Goal: Transaction & Acquisition: Obtain resource

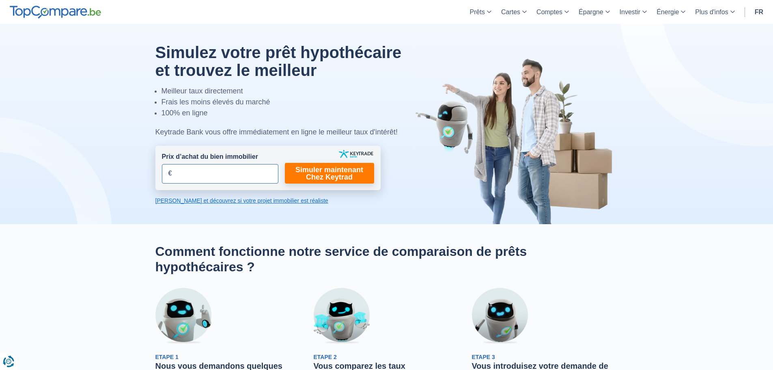
click at [199, 172] on input "Prix d’achat du bien immobilier" at bounding box center [220, 173] width 116 height 19
type input "200.000"
click at [335, 172] on link "Simuler maintenant Chez Keytrad" at bounding box center [329, 173] width 89 height 21
click at [316, 172] on link "Simuler maintenant Chez Keytrad" at bounding box center [329, 173] width 89 height 21
click at [263, 202] on link "Calculez et découvrez si votre projet immobilier est réaliste" at bounding box center [267, 200] width 225 height 8
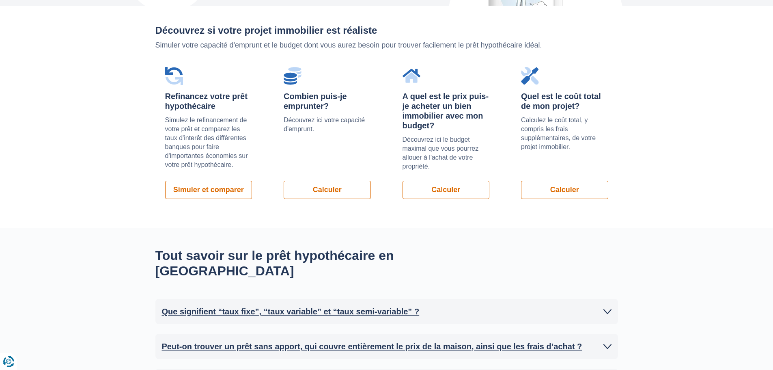
scroll to position [575, 0]
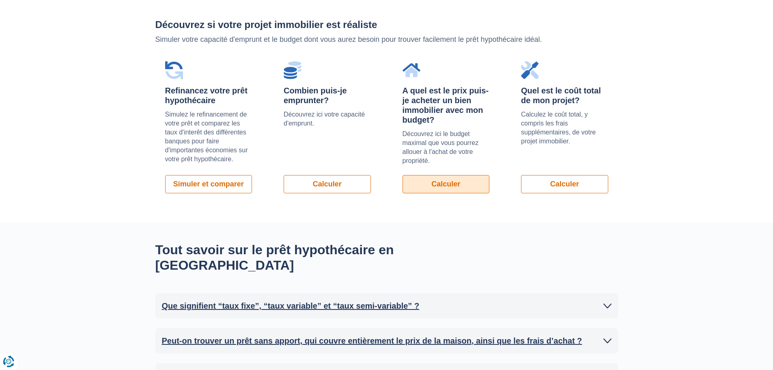
click at [446, 181] on link "Calculer" at bounding box center [446, 184] width 87 height 18
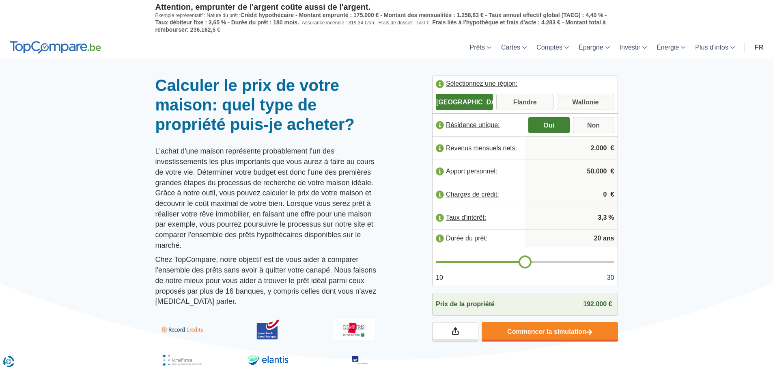
click at [586, 100] on input "Wallonie" at bounding box center [585, 102] width 57 height 15
radio input "true"
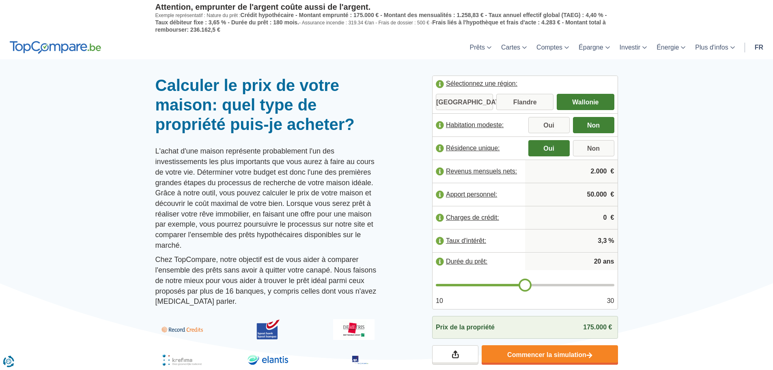
click at [568, 176] on input "2.000" at bounding box center [571, 171] width 86 height 22
drag, startPoint x: 575, startPoint y: 172, endPoint x: 605, endPoint y: 172, distance: 30.8
click at [605, 172] on input "2.000" at bounding box center [571, 171] width 86 height 22
type input "2.300"
drag, startPoint x: 582, startPoint y: 200, endPoint x: 609, endPoint y: 194, distance: 28.3
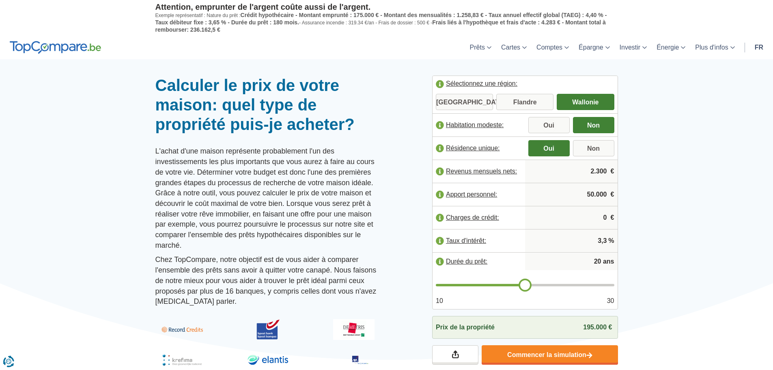
click at [609, 194] on input "50.000" at bounding box center [571, 194] width 86 height 22
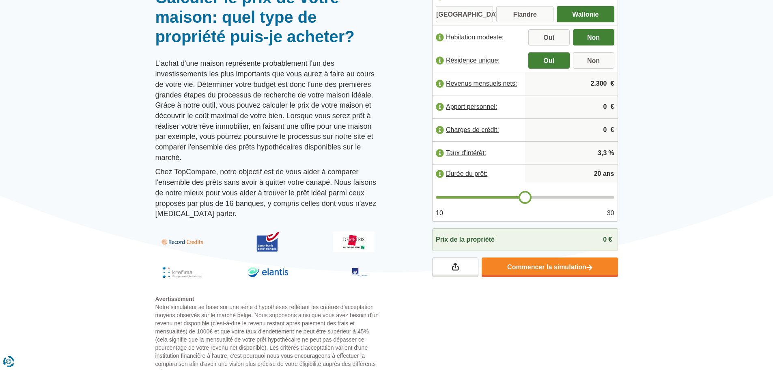
scroll to position [122, 0]
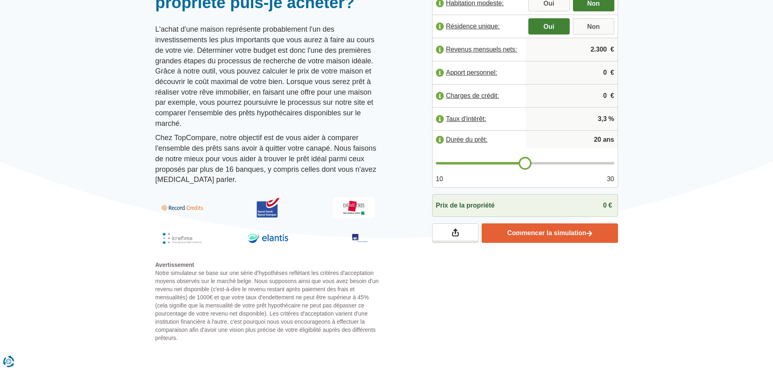
type input "0"
click at [542, 231] on link "Commencer la simulation" at bounding box center [550, 232] width 136 height 19
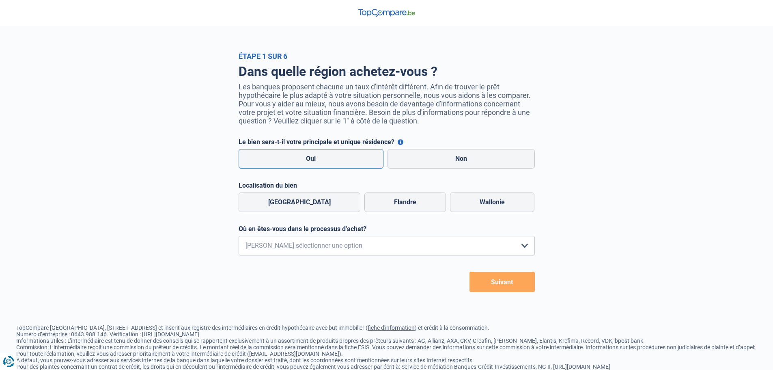
click at [305, 160] on label "Oui" at bounding box center [311, 158] width 145 height 19
click at [305, 160] on input "Oui" at bounding box center [311, 158] width 145 height 19
radio input "true"
click at [495, 199] on label "Wallonie" at bounding box center [492, 201] width 84 height 19
click at [395, 246] on select "Je me renseigne juste car je n'ai pas de projet d'achat concret actuellement Je…" at bounding box center [387, 245] width 296 height 19
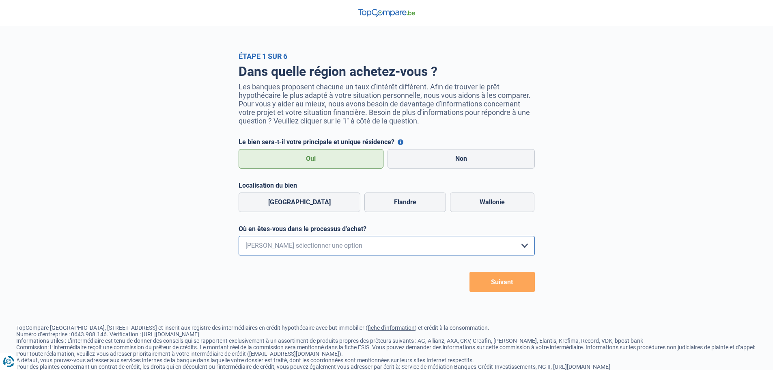
select select "0"
click at [239, 238] on select "Je me renseigne juste car je n'ai pas de projet d'achat concret actuellement Je…" at bounding box center [387, 245] width 296 height 19
click at [501, 284] on button "Suivant" at bounding box center [502, 281] width 65 height 20
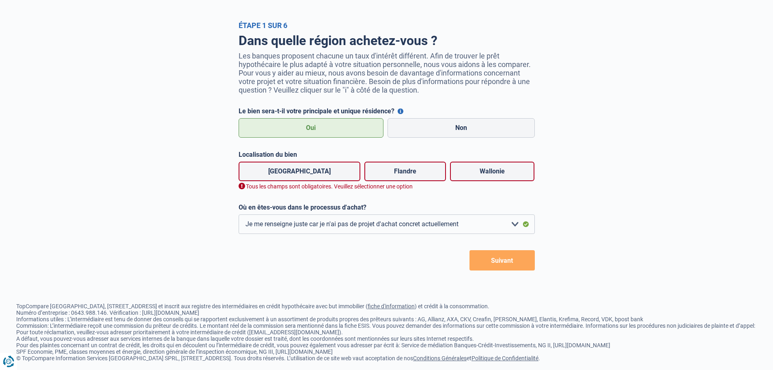
scroll to position [35, 0]
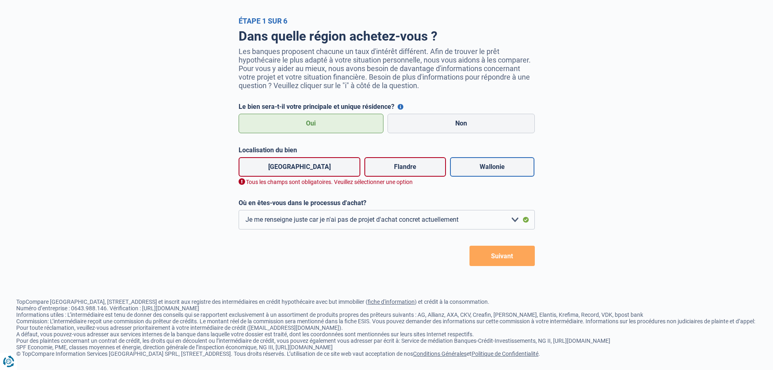
click at [479, 171] on label "Wallonie" at bounding box center [492, 166] width 84 height 19
click at [479, 171] on input "Wallonie" at bounding box center [492, 166] width 84 height 19
radio input "true"
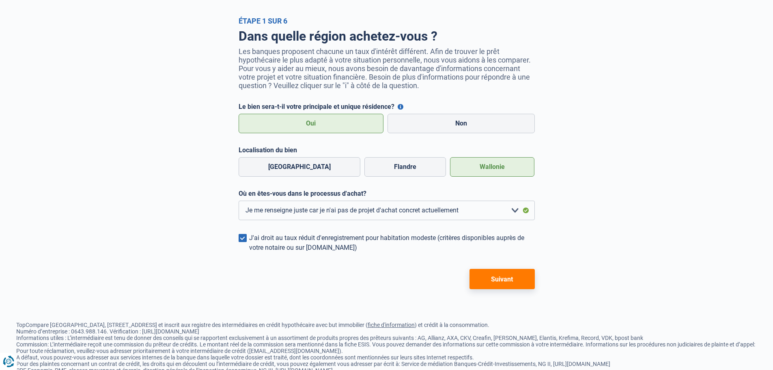
click at [501, 281] on button "Suivant" at bounding box center [502, 279] width 65 height 20
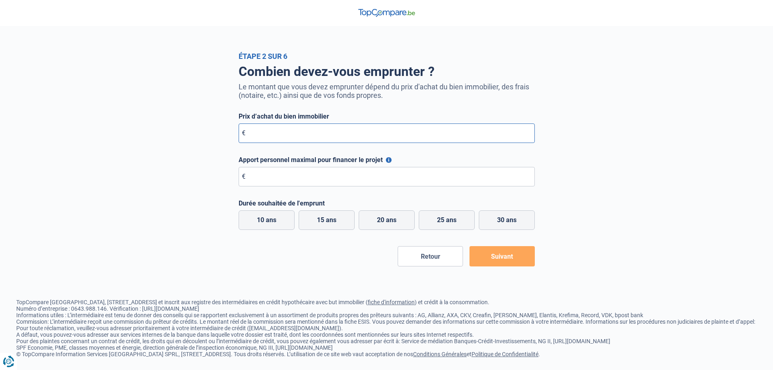
click at [302, 133] on input "Prix d’achat du bien immobilier" at bounding box center [387, 132] width 296 height 19
type input "200.000"
click at [277, 181] on input "Apport personnel maximal pour financer le projet" at bounding box center [387, 176] width 296 height 19
type input "0"
click at [388, 223] on label "20 ans" at bounding box center [387, 219] width 56 height 19
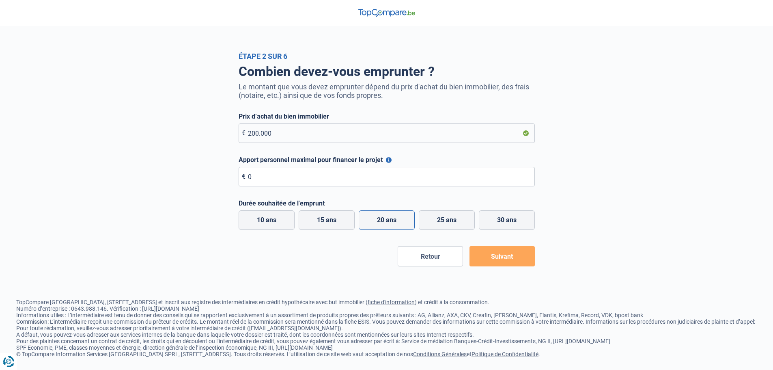
click at [388, 223] on input "20 ans" at bounding box center [387, 219] width 56 height 19
radio input "true"
click at [495, 257] on button "Suivant" at bounding box center [502, 256] width 65 height 20
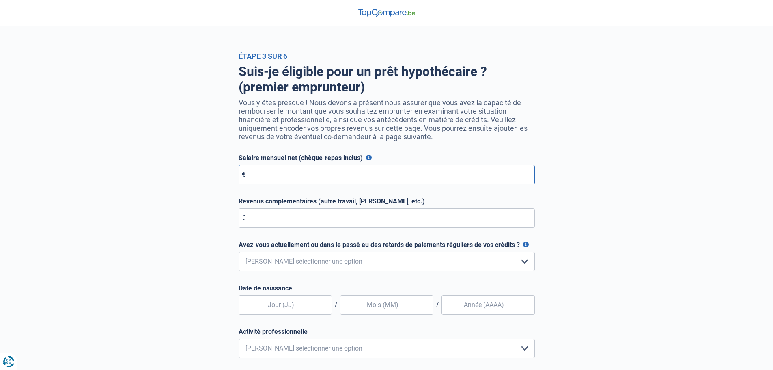
click at [293, 175] on input "Salaire mensuel net (chèque-repas inclus)" at bounding box center [387, 174] width 296 height 19
drag, startPoint x: 296, startPoint y: 175, endPoint x: 246, endPoint y: 180, distance: 50.1
click at [246, 180] on input "2.500" at bounding box center [387, 174] width 296 height 19
type input "2.200"
click at [272, 218] on input "Revenus complémentaires (autre travail, [PERSON_NAME], etc.)" at bounding box center [387, 217] width 296 height 19
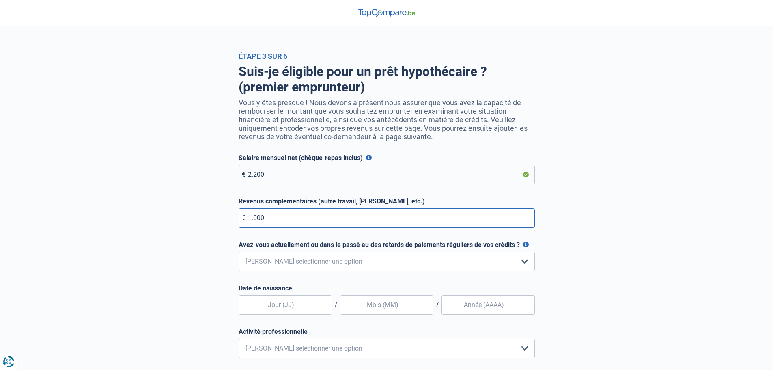
type input "1.000"
click at [373, 265] on select "Non, jamais Oui mais j'ai tout remboursé il y a moins d'un an Oui mais cela fai…" at bounding box center [387, 261] width 296 height 19
select select "0"
click at [239, 254] on select "Non, jamais Oui mais j'ai tout remboursé il y a moins d'un an Oui mais cela fai…" at bounding box center [387, 261] width 296 height 19
click at [290, 314] on input "text" at bounding box center [285, 304] width 93 height 19
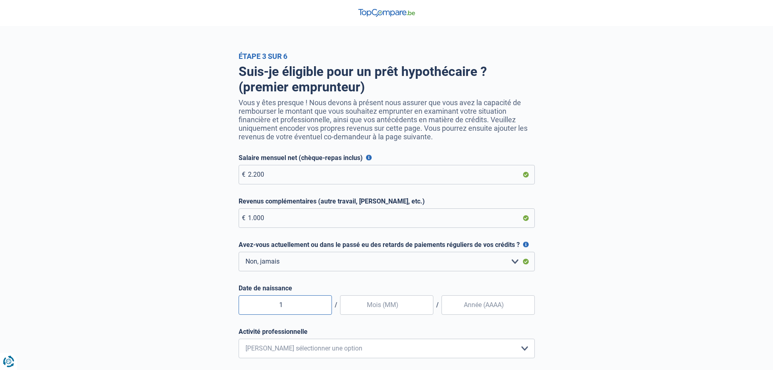
type input "15"
type input "12"
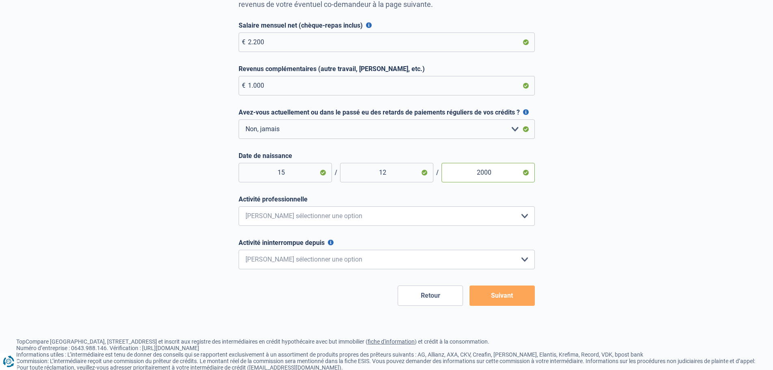
scroll to position [181, 0]
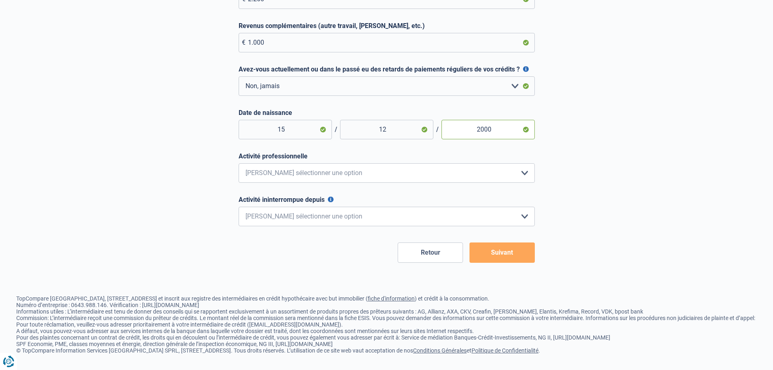
type input "2000"
click at [358, 174] on select "Employé privé Ouvrier Fonctionnaire Indépendant Dirigeant d'entreprise Pensionn…" at bounding box center [387, 172] width 296 height 19
select select "privateEmployee"
click at [239, 163] on select "Employé privé Ouvrier Fonctionnaire Indépendant Dirigeant d'entreprise Pensionn…" at bounding box center [387, 172] width 296 height 19
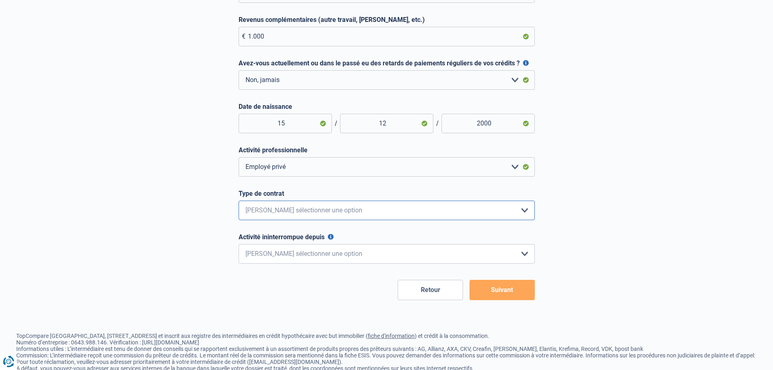
click at [325, 213] on select "Intérimaire Contrat à Durée Indéterminée Contrat à Durée Déterminée Veuillez sé…" at bounding box center [387, 209] width 296 height 19
select select "permanent"
click at [239, 202] on select "Intérimaire Contrat à Durée Indéterminée Contrat à Durée Déterminée Veuillez sé…" at bounding box center [387, 209] width 296 height 19
click at [282, 255] on select "< 6 mois 6 - 12 mois 12 - 24 mois 24 - 36 mois > 36 mois Veuillez sélectionner …" at bounding box center [387, 253] width 296 height 19
select select "more36"
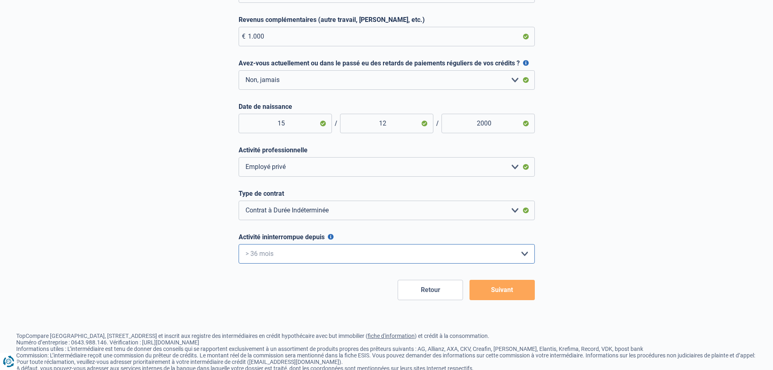
click at [239, 246] on select "< 6 mois 6 - 12 mois 12 - 24 mois 24 - 36 mois > 36 mois Veuillez sélectionner …" at bounding box center [387, 253] width 296 height 19
click at [503, 291] on button "Suivant" at bounding box center [502, 290] width 65 height 20
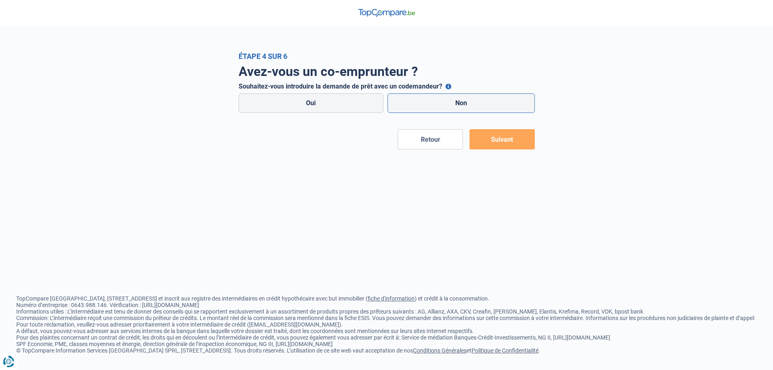
click at [459, 99] on label "Non" at bounding box center [461, 102] width 147 height 19
click at [459, 99] on input "Non" at bounding box center [461, 102] width 147 height 19
radio input "true"
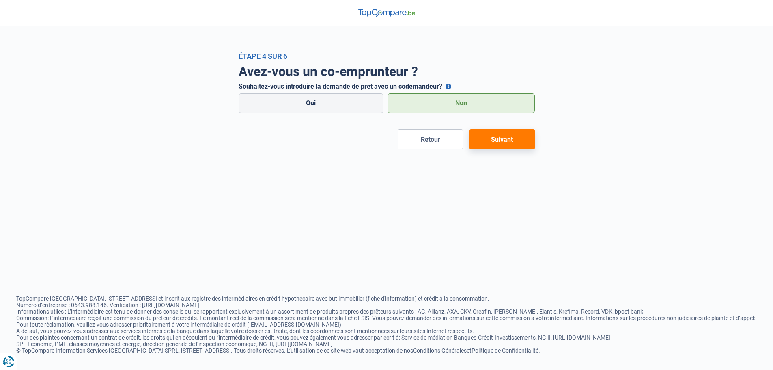
click at [496, 142] on button "Suivant" at bounding box center [502, 139] width 65 height 20
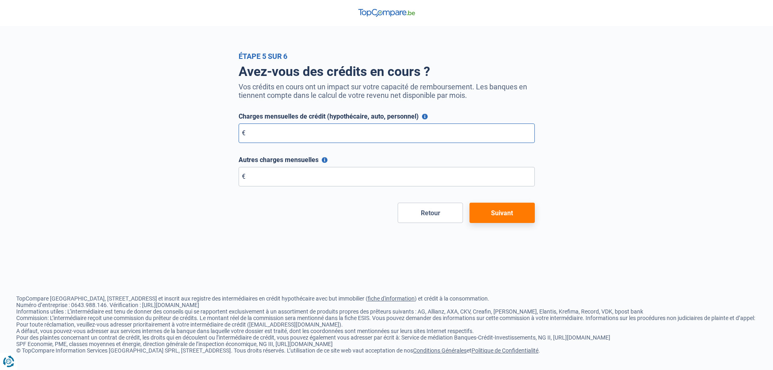
click at [315, 137] on input "Charges mensuelles de crédit (hypothécaire, auto, personnel)" at bounding box center [387, 132] width 296 height 19
type input "0"
click at [309, 174] on input "Autres charges mensuelles" at bounding box center [387, 176] width 296 height 19
type input "0"
click at [512, 217] on button "Suivant" at bounding box center [502, 212] width 65 height 20
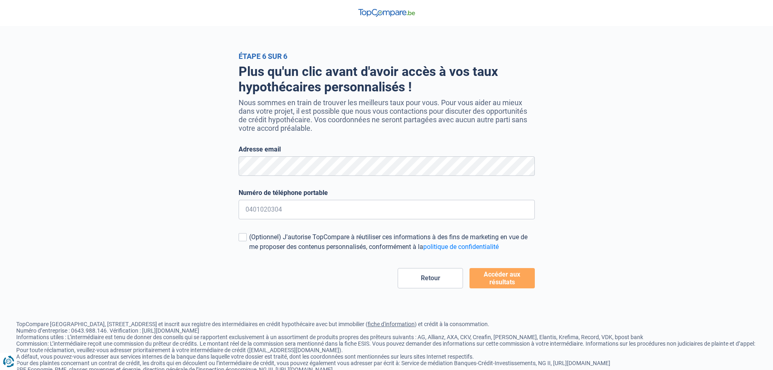
click at [502, 272] on button "Accéder aux résultats" at bounding box center [502, 278] width 65 height 20
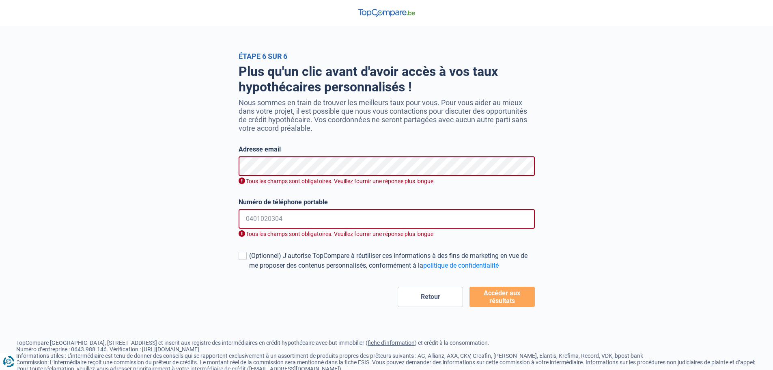
scroll to position [31, 0]
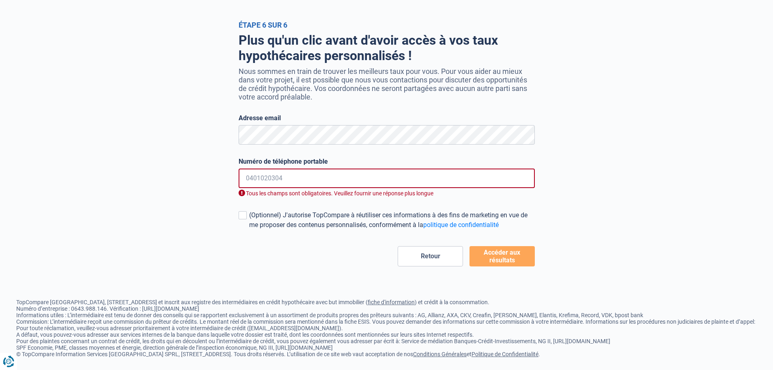
click at [292, 176] on input "Numéro de téléphone portable" at bounding box center [387, 177] width 296 height 19
type input "3"
click at [280, 178] on input "Numéro de téléphone portable" at bounding box center [387, 177] width 296 height 19
click at [504, 254] on button "Accéder aux résultats" at bounding box center [502, 256] width 65 height 20
drag, startPoint x: 311, startPoint y: 185, endPoint x: 239, endPoint y: 183, distance: 71.8
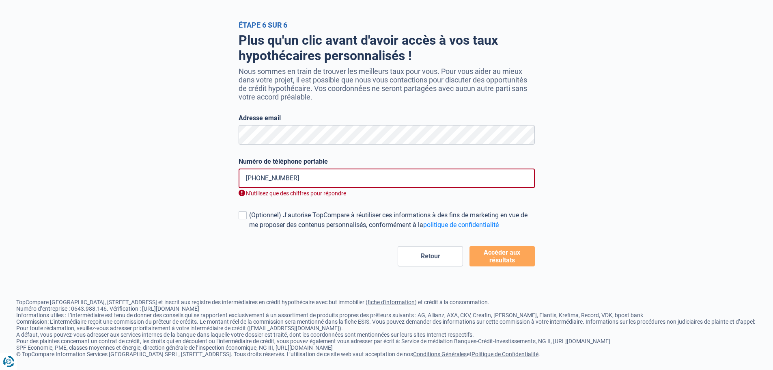
click at [239, 183] on input "+322511937" at bounding box center [387, 177] width 296 height 19
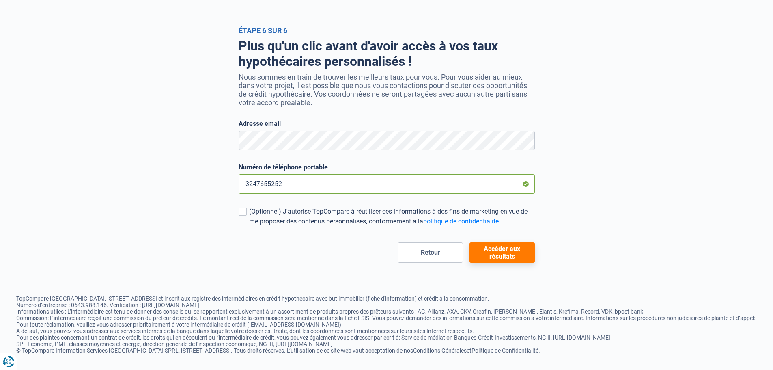
type input "3247655252"
click at [510, 252] on button "Accéder aux résultats" at bounding box center [502, 252] width 65 height 20
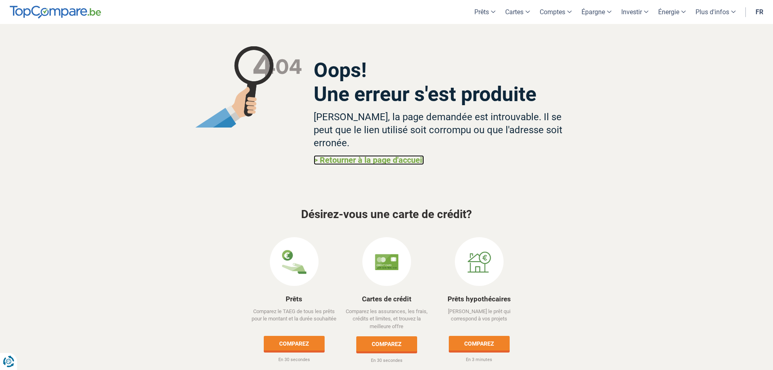
click at [361, 155] on link "> Retourner à la page d'accueil" at bounding box center [369, 160] width 110 height 10
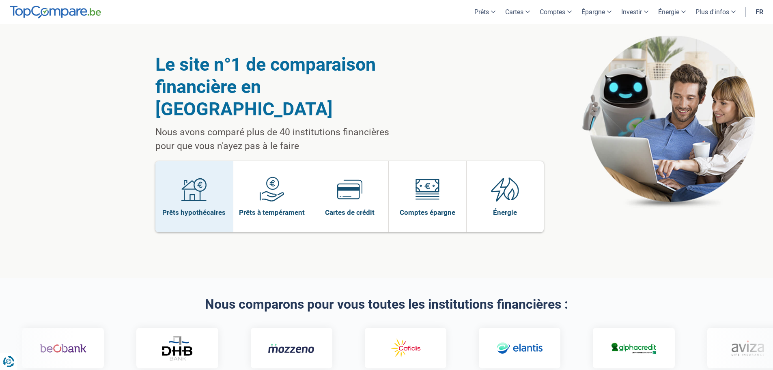
click at [200, 179] on img at bounding box center [193, 189] width 25 height 25
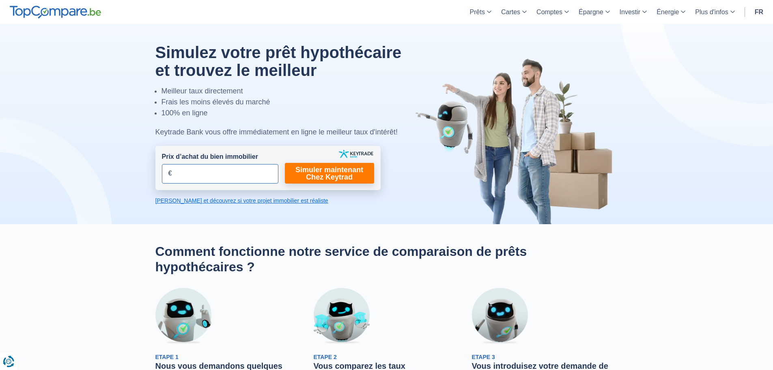
click at [205, 171] on input "Prix d’achat du bien immobilier" at bounding box center [220, 173] width 116 height 19
type input "200.000"
click at [428, 289] on div "Etape 2 Vous comparez les taux Nous vous donnerons un aperçu de l'ensemble des …" at bounding box center [387, 354] width 146 height 132
click at [274, 197] on link "Calculez et découvrez si votre projet immobilier est réaliste" at bounding box center [267, 200] width 225 height 8
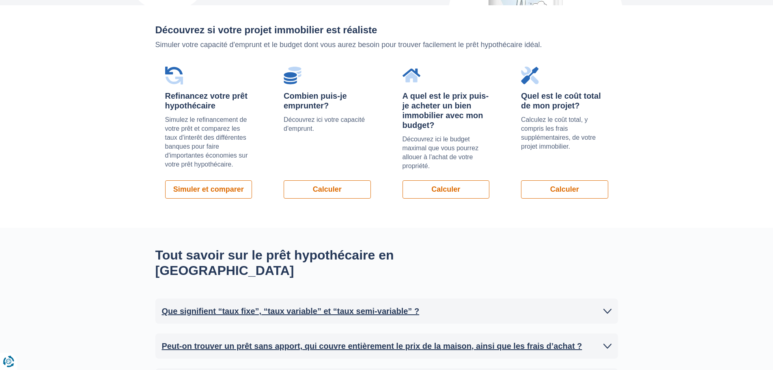
scroll to position [575, 0]
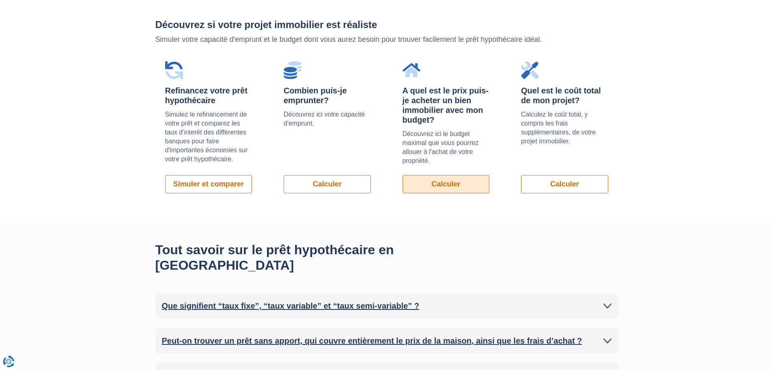
click at [450, 179] on link "Calculer" at bounding box center [446, 184] width 87 height 18
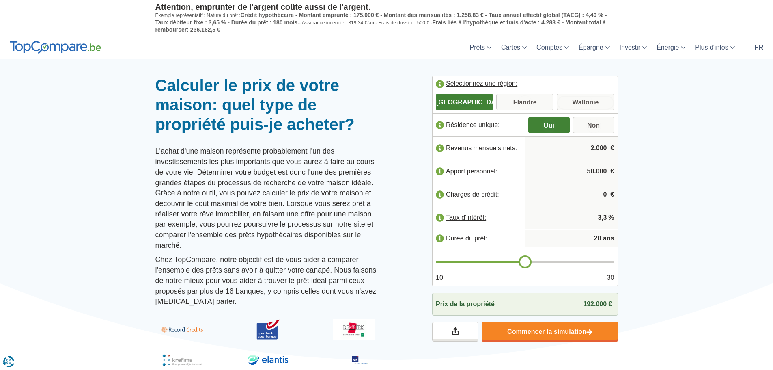
click at [589, 97] on input "Wallonie" at bounding box center [585, 102] width 57 height 15
radio input "true"
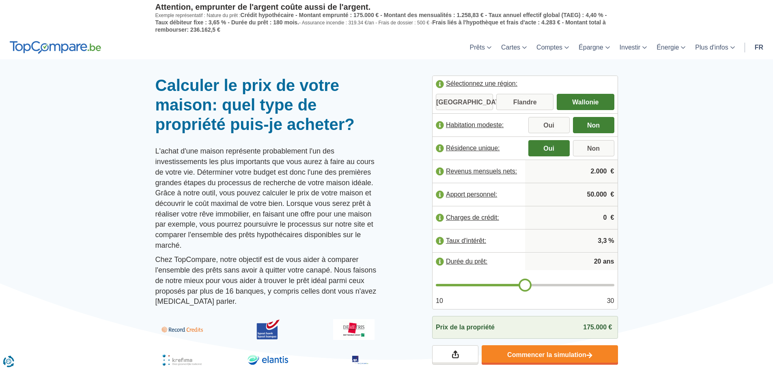
drag, startPoint x: 541, startPoint y: 175, endPoint x: 608, endPoint y: 171, distance: 67.1
click at [608, 171] on input "2.000" at bounding box center [571, 171] width 86 height 22
type input "2.200"
drag, startPoint x: 566, startPoint y: 199, endPoint x: 604, endPoint y: 196, distance: 37.8
click at [604, 196] on input "50.000" at bounding box center [571, 194] width 86 height 22
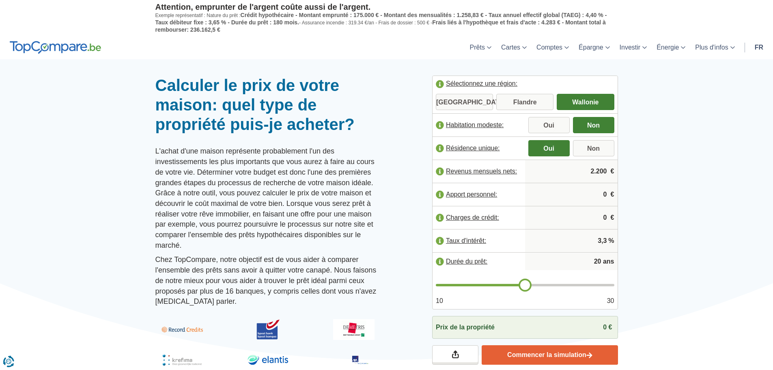
type input "0"
click at [544, 358] on link "Commencer la simulation" at bounding box center [550, 354] width 136 height 19
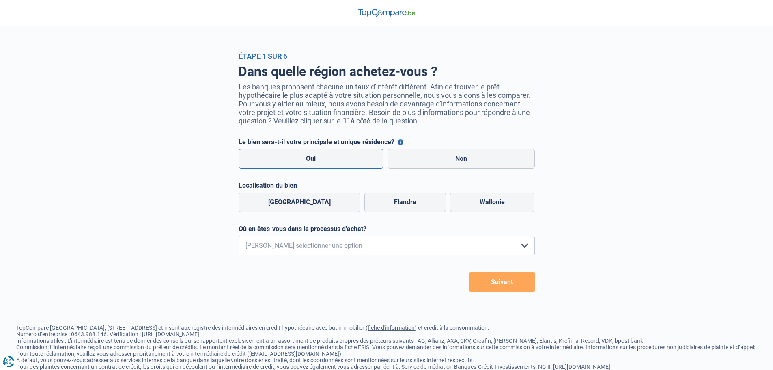
click at [320, 166] on label "Oui" at bounding box center [311, 158] width 145 height 19
click at [320, 166] on input "Oui" at bounding box center [311, 158] width 145 height 19
radio input "true"
click at [486, 205] on label "Wallonie" at bounding box center [492, 201] width 84 height 19
click at [486, 205] on input "Wallonie" at bounding box center [492, 201] width 84 height 19
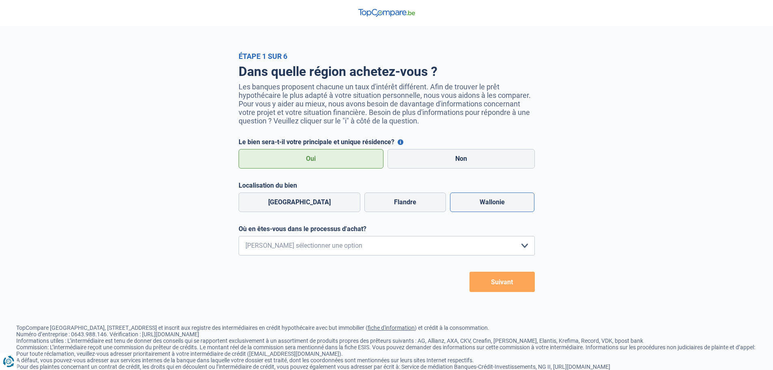
radio input "true"
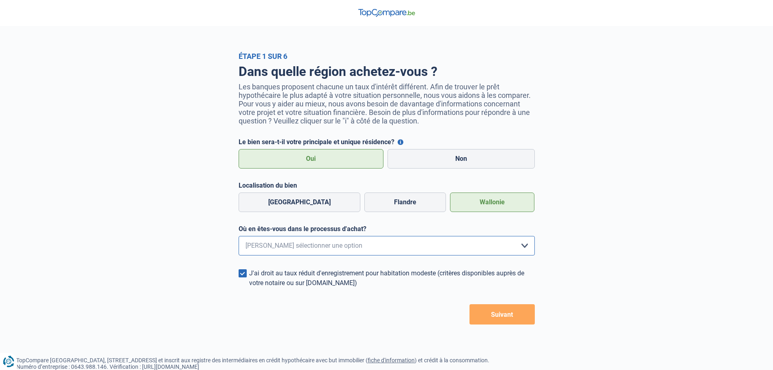
click at [433, 247] on select "Je me renseigne juste car je n'ai pas de projet d'achat concret actuellement Je…" at bounding box center [387, 245] width 296 height 19
select select "1b"
click at [239, 238] on select "Je me renseigne juste car je n'ai pas de projet d'achat concret actuellement Je…" at bounding box center [387, 245] width 296 height 19
click at [520, 316] on button "Suivant" at bounding box center [502, 314] width 65 height 20
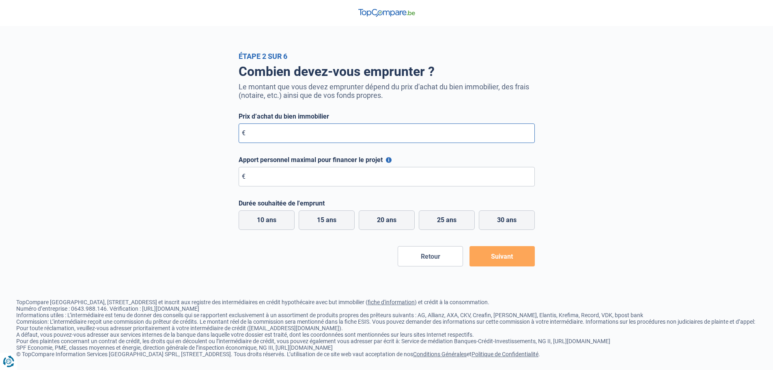
click at [304, 141] on input "Prix d’achat du bien immobilier" at bounding box center [387, 132] width 296 height 19
type input "200.000"
click at [278, 172] on input "Apport personnel maximal pour financer le projet" at bounding box center [387, 176] width 296 height 19
type input "0"
click at [394, 221] on label "20 ans" at bounding box center [387, 219] width 56 height 19
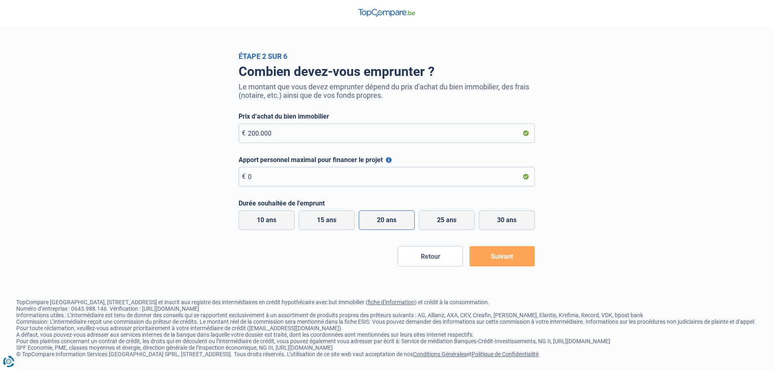
click at [394, 221] on input "20 ans" at bounding box center [387, 219] width 56 height 19
radio input "true"
click at [523, 256] on button "Suivant" at bounding box center [502, 256] width 65 height 20
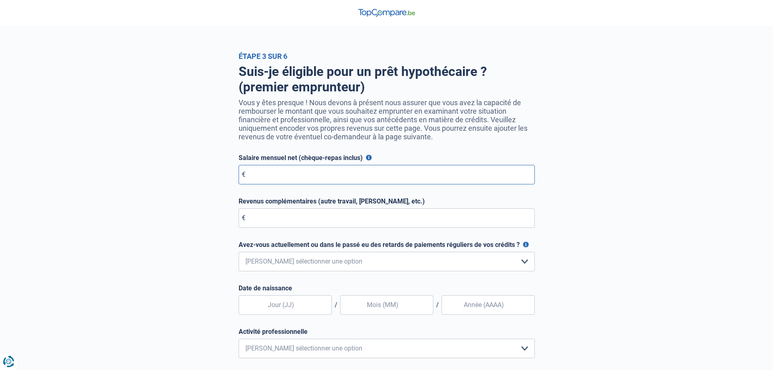
click at [316, 176] on input "Salaire mensuel net (chèque-repas inclus)" at bounding box center [387, 174] width 296 height 19
type input "2.200"
click at [287, 215] on input "Revenus complémentaires (autre travail, [PERSON_NAME], etc.)" at bounding box center [387, 217] width 296 height 19
type input "1.000"
click at [293, 263] on select "Non, jamais Oui mais j'ai tout remboursé il y a moins d'un an Oui mais cela fai…" at bounding box center [387, 261] width 296 height 19
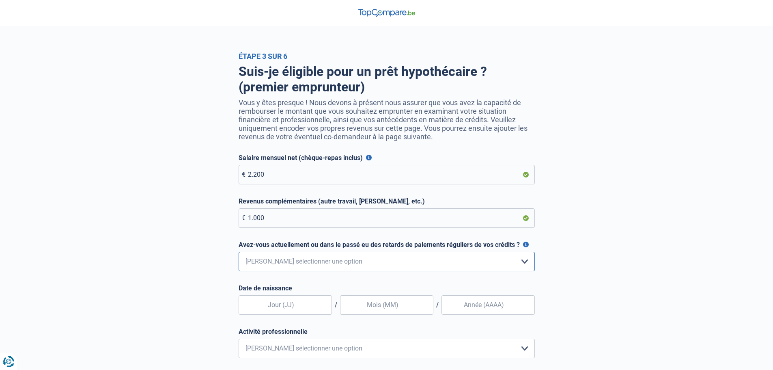
select select "0"
click at [239, 254] on select "Non, jamais Oui mais j'ai tout remboursé il y a moins d'un an Oui mais cela fai…" at bounding box center [387, 261] width 296 height 19
click at [293, 305] on input "text" at bounding box center [285, 304] width 93 height 19
type input "15"
click at [378, 312] on input "text" at bounding box center [386, 304] width 93 height 19
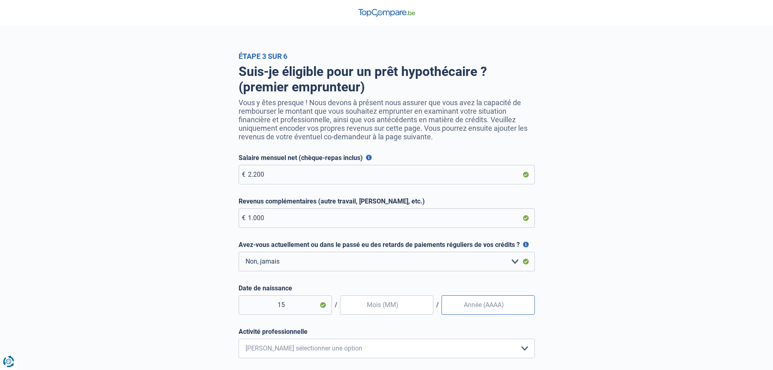
type input "12"
click at [485, 305] on input "Date de naissance" at bounding box center [488, 304] width 93 height 19
click at [491, 309] on input "1969" at bounding box center [488, 304] width 93 height 19
drag, startPoint x: 491, startPoint y: 309, endPoint x: 449, endPoint y: 312, distance: 41.5
click at [449, 312] on input "1969" at bounding box center [488, 304] width 93 height 19
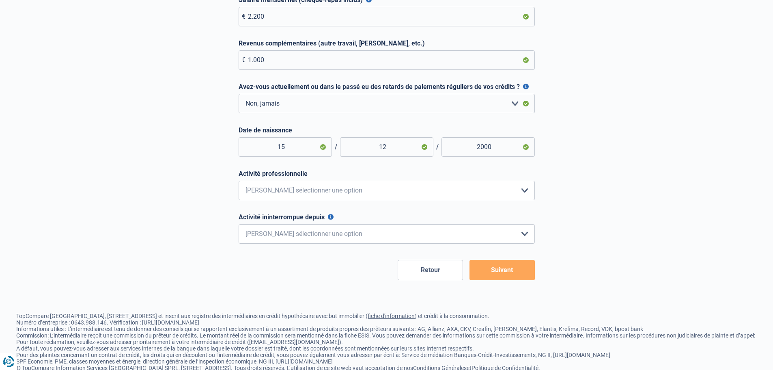
scroll to position [162, 0]
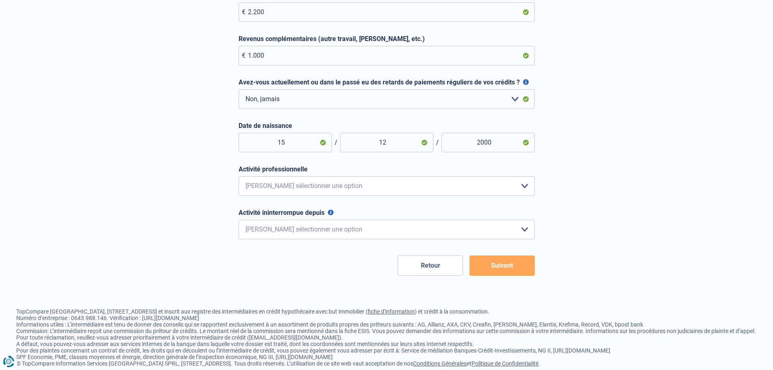
type input "2000"
click at [302, 189] on select "Employé privé Ouvrier Fonctionnaire Indépendant Dirigeant d'entreprise Pensionn…" at bounding box center [387, 185] width 296 height 19
select select "privateEmployee"
click at [239, 178] on select "Employé privé Ouvrier Fonctionnaire Indépendant Dirigeant d'entreprise Pensionn…" at bounding box center [387, 185] width 296 height 19
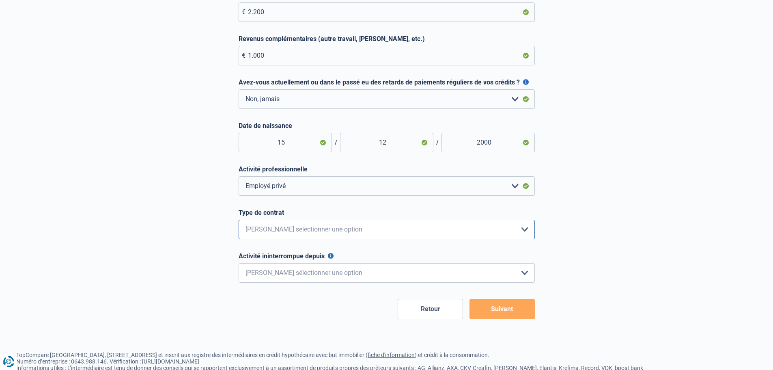
click at [329, 234] on select "Intérimaire Contrat à Durée Indéterminée Contrat à Durée Déterminée Veuillez sé…" at bounding box center [387, 229] width 296 height 19
click at [239, 222] on select "Intérimaire Contrat à Durée Indéterminée Contrat à Durée Déterminée Veuillez sé…" at bounding box center [387, 229] width 296 height 19
click at [344, 226] on select "Intérimaire Contrat à Durée Indéterminée Contrat à Durée Déterminée Veuillez sé…" at bounding box center [387, 229] width 296 height 19
select select "permanent"
click at [239, 222] on select "Intérimaire Contrat à Durée Indéterminée Contrat à Durée Déterminée Veuillez sé…" at bounding box center [387, 229] width 296 height 19
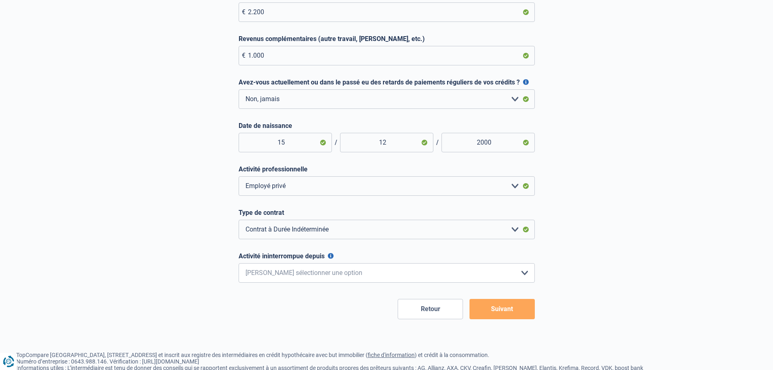
click at [332, 257] on button "Activité ininterrompue depuis" at bounding box center [331, 256] width 6 height 6
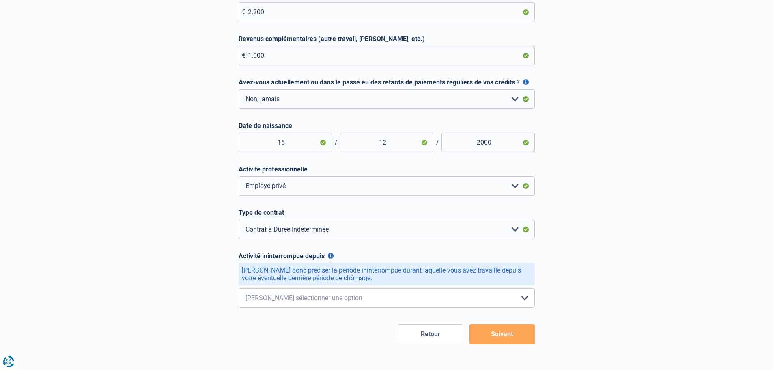
click at [332, 257] on button "Activité ininterrompue depuis" at bounding box center [331, 256] width 6 height 6
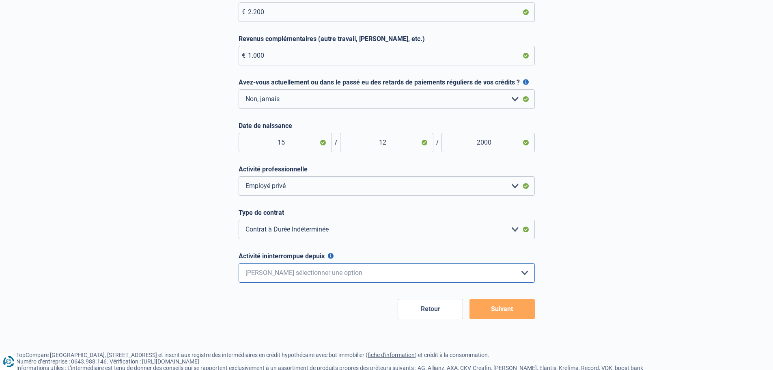
click at [332, 278] on select "< 6 mois 6 - 12 mois 12 - 24 mois 24 - 36 mois > 36 mois Veuillez sélectionner …" at bounding box center [387, 272] width 296 height 19
select select "more36"
click at [239, 265] on select "< 6 mois 6 - 12 mois 12 - 24 mois 24 - 36 mois > 36 mois Veuillez sélectionner …" at bounding box center [387, 272] width 296 height 19
click at [501, 312] on button "Suivant" at bounding box center [502, 309] width 65 height 20
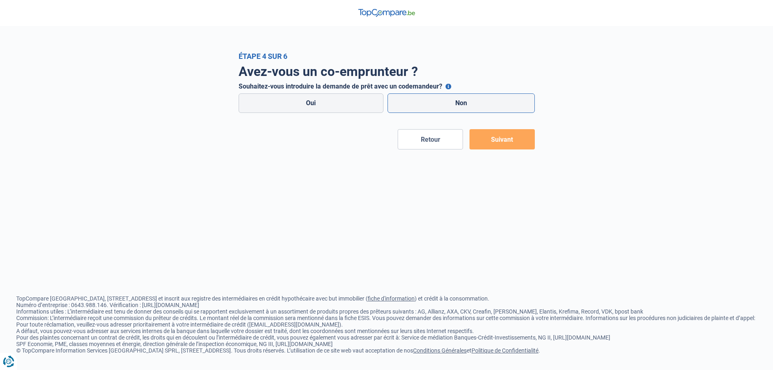
click at [447, 103] on label "Non" at bounding box center [461, 102] width 147 height 19
click at [447, 103] on input "Non" at bounding box center [461, 102] width 147 height 19
radio input "true"
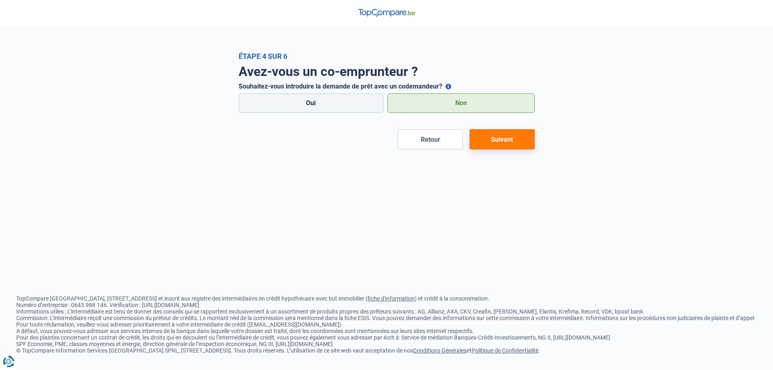
click at [523, 146] on button "Suivant" at bounding box center [502, 139] width 65 height 20
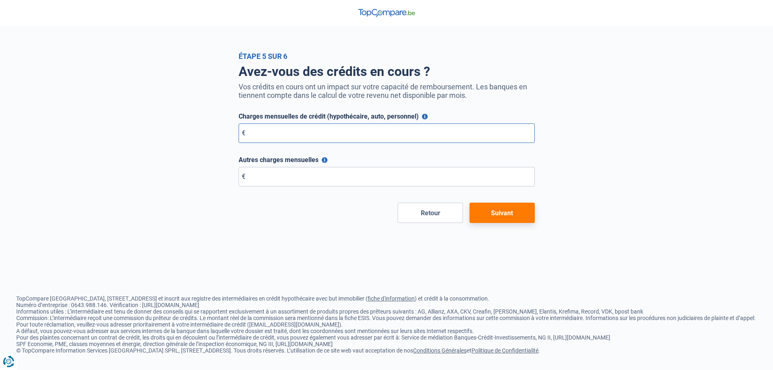
click at [399, 135] on input "Charges mensuelles de crédit (hypothécaire, auto, personnel)" at bounding box center [387, 132] width 296 height 19
type input "0"
click at [324, 162] on button "Autres charges mensuelles" at bounding box center [325, 160] width 6 height 6
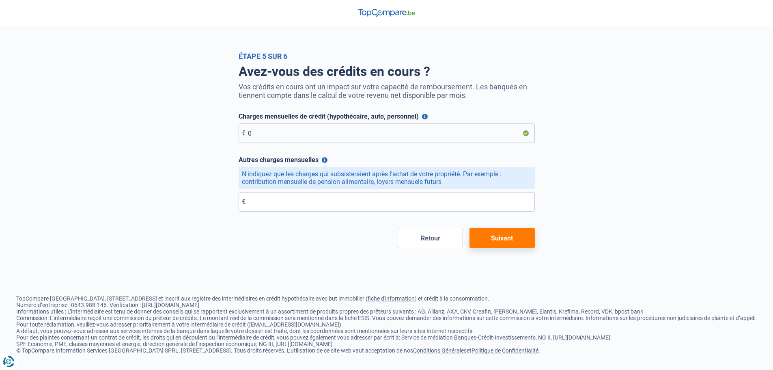
click at [479, 191] on div "Autres charges mensuelles N'indiquez que les charges qui subsisteraient après l…" at bounding box center [387, 184] width 296 height 56
click at [467, 211] on input "Autres charges mensuelles" at bounding box center [387, 201] width 296 height 19
type input "0"
click at [517, 247] on button "Suivant" at bounding box center [502, 238] width 65 height 20
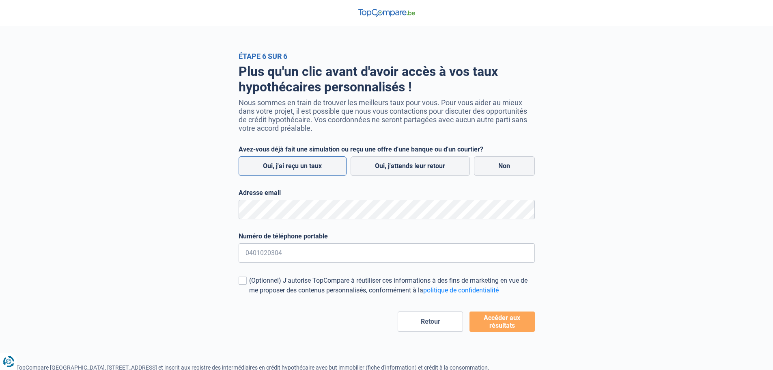
click at [294, 161] on label "Oui, j'ai reçu un taux" at bounding box center [293, 165] width 108 height 19
click at [294, 161] on input "Oui, j'ai reçu un taux" at bounding box center [293, 165] width 108 height 19
radio input "true"
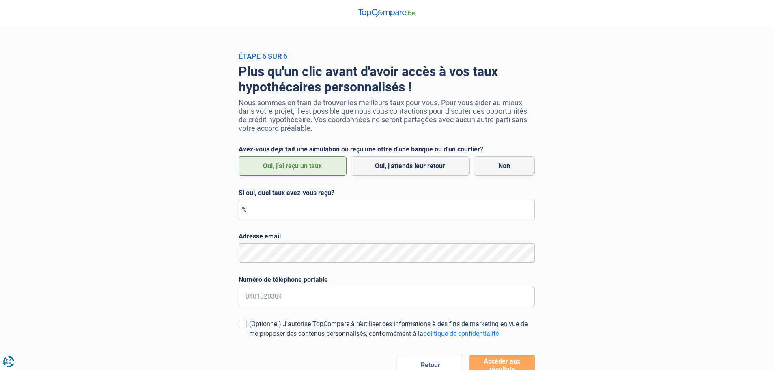
click at [294, 161] on label "Oui, j'ai reçu un taux" at bounding box center [293, 165] width 108 height 19
click at [294, 161] on input "Oui, j'ai reçu un taux" at bounding box center [293, 165] width 108 height 19
click at [451, 169] on label "Oui, j'attends leur retour" at bounding box center [410, 165] width 119 height 19
click at [451, 169] on input "Oui, j'attends leur retour" at bounding box center [410, 165] width 119 height 19
radio input "true"
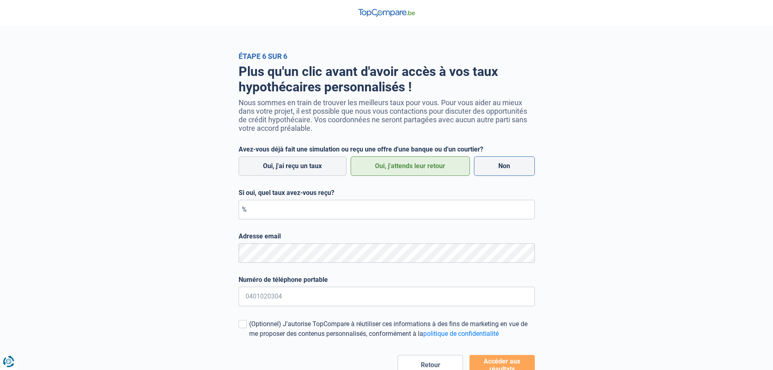
click at [495, 162] on label "Non" at bounding box center [504, 165] width 61 height 19
click at [495, 162] on input "Non" at bounding box center [504, 165] width 61 height 19
radio input "true"
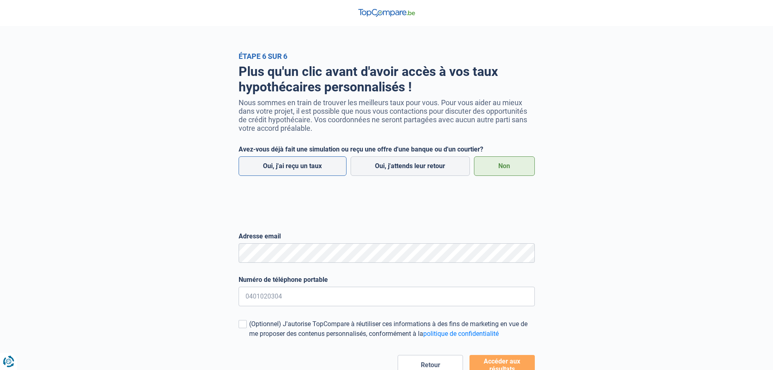
click at [327, 169] on label "Oui, j'ai reçu un taux" at bounding box center [293, 165] width 108 height 19
click at [327, 169] on input "Oui, j'ai reçu un taux" at bounding box center [293, 165] width 108 height 19
radio input "true"
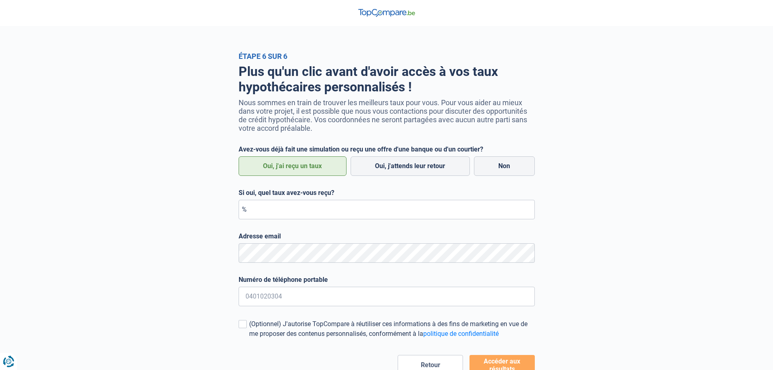
click at [315, 157] on div "Oui, j'ai reçu un taux [PERSON_NAME], j'attends leur retour Non" at bounding box center [387, 166] width 300 height 24
click at [309, 169] on label "Oui, j'ai reçu un taux" at bounding box center [293, 165] width 108 height 19
click at [309, 169] on input "Oui, j'ai reçu un taux" at bounding box center [293, 165] width 108 height 19
click at [388, 159] on label "Oui, j'attends leur retour" at bounding box center [410, 165] width 119 height 19
click at [388, 159] on input "Oui, j'attends leur retour" at bounding box center [410, 165] width 119 height 19
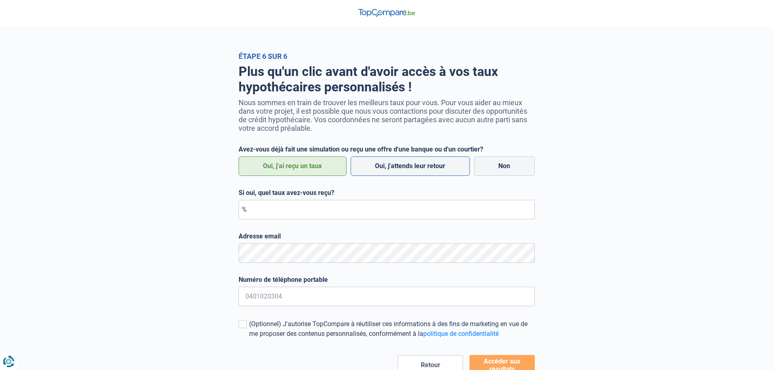
radio input "true"
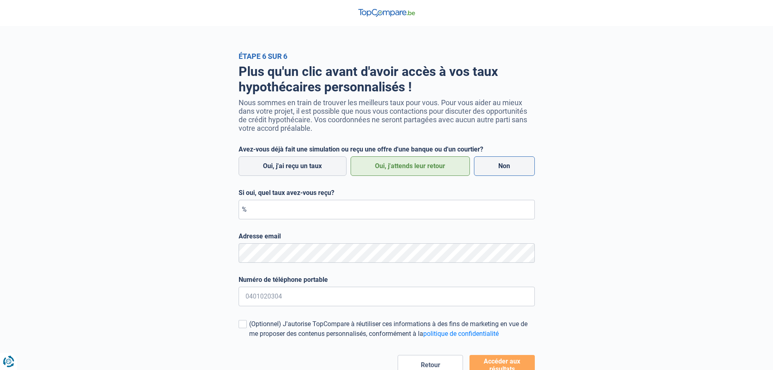
click at [499, 166] on label "Non" at bounding box center [504, 165] width 61 height 19
click at [499, 166] on input "Non" at bounding box center [504, 165] width 61 height 19
radio input "true"
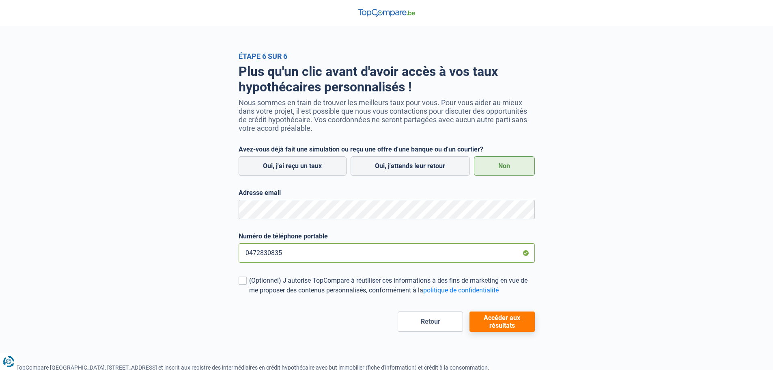
click at [324, 255] on input "0472830835" at bounding box center [387, 252] width 296 height 19
type input "0472830836"
click at [500, 323] on button "Accéder aux résultats" at bounding box center [502, 321] width 65 height 20
